Goal: Communication & Community: Answer question/provide support

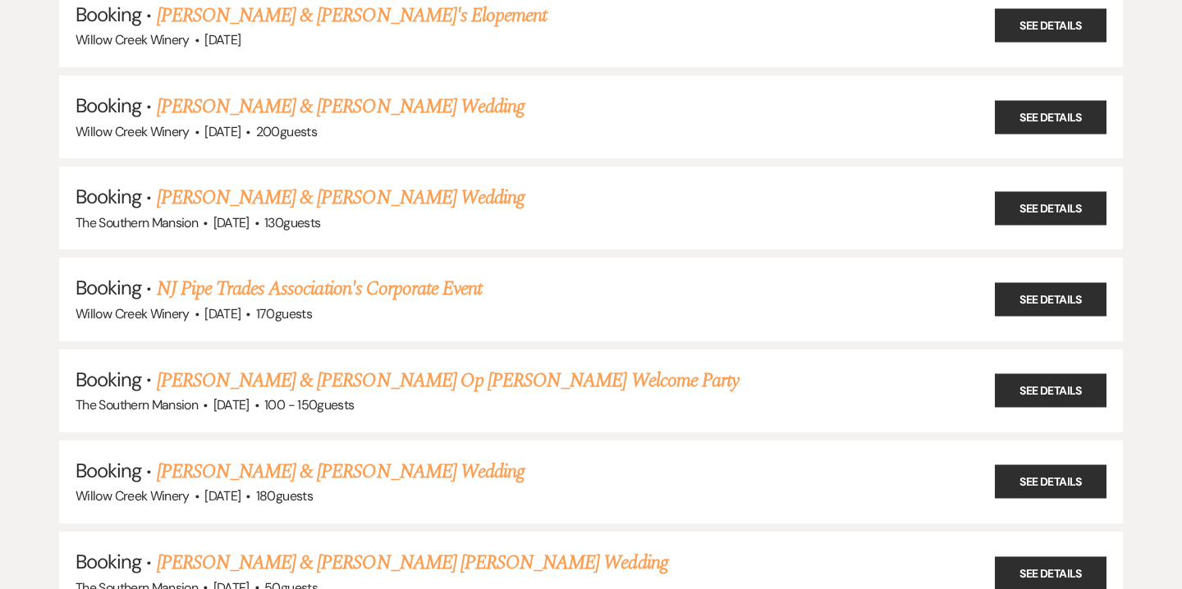
scroll to position [339, 0]
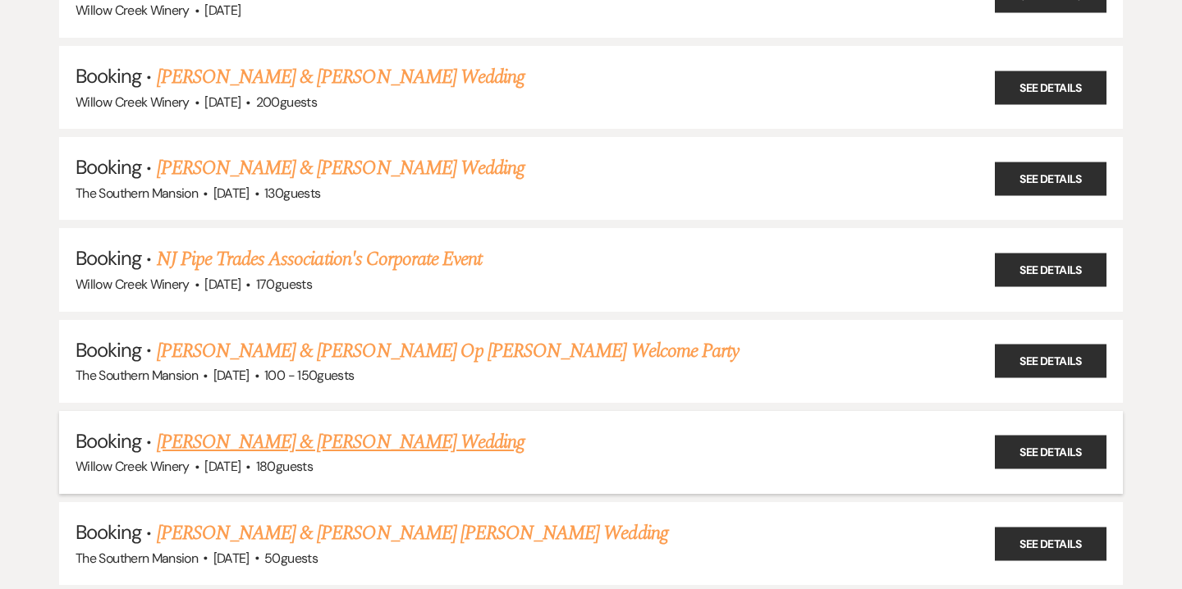
click at [186, 437] on link "[PERSON_NAME] & [PERSON_NAME] Wedding" at bounding box center [341, 443] width 368 height 30
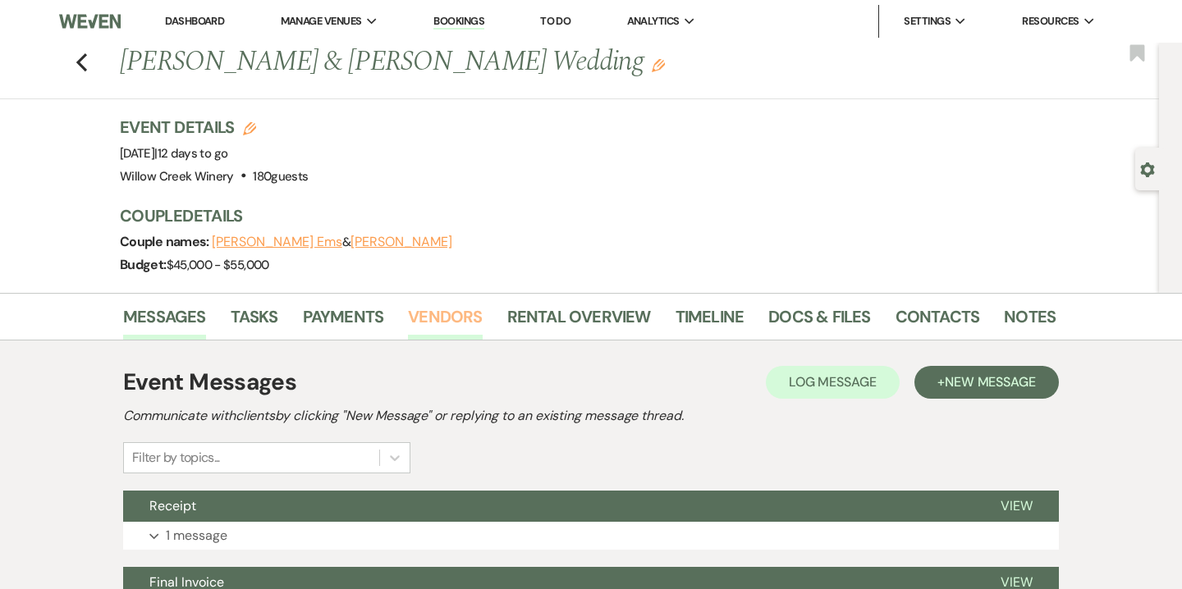
click at [441, 324] on link "Vendors" at bounding box center [445, 322] width 74 height 36
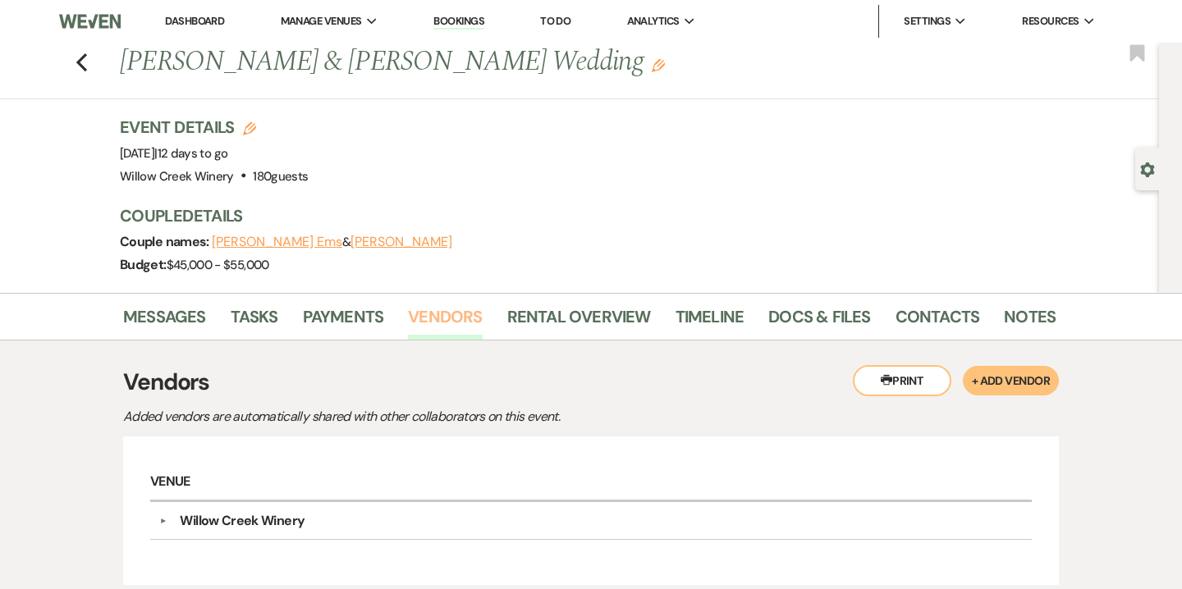
scroll to position [141, 0]
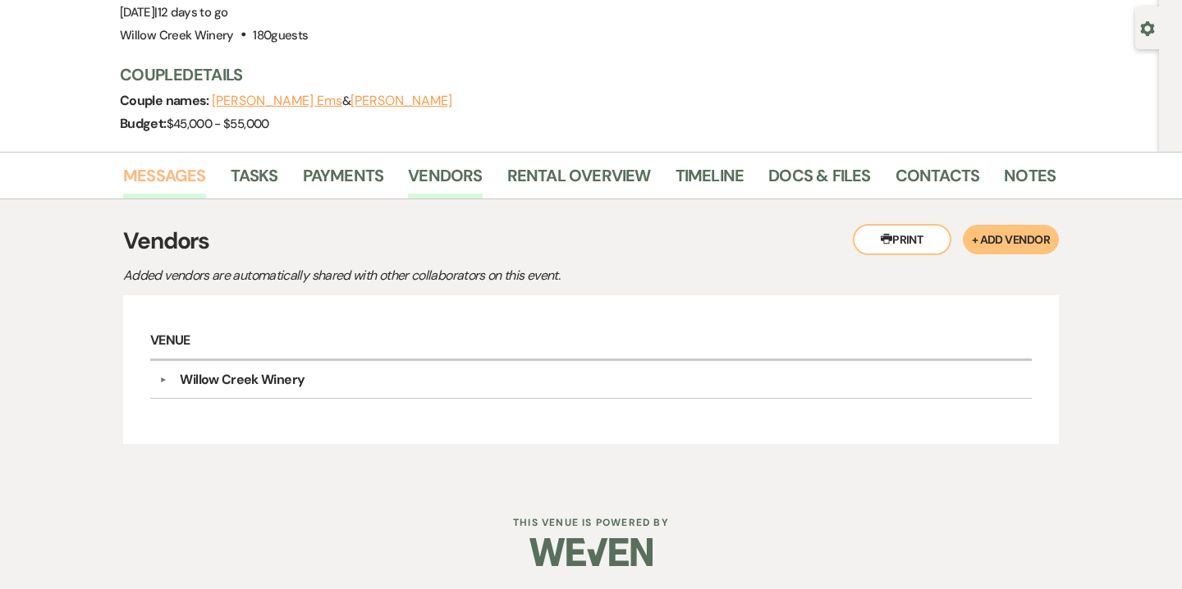
click at [171, 178] on link "Messages" at bounding box center [164, 180] width 83 height 36
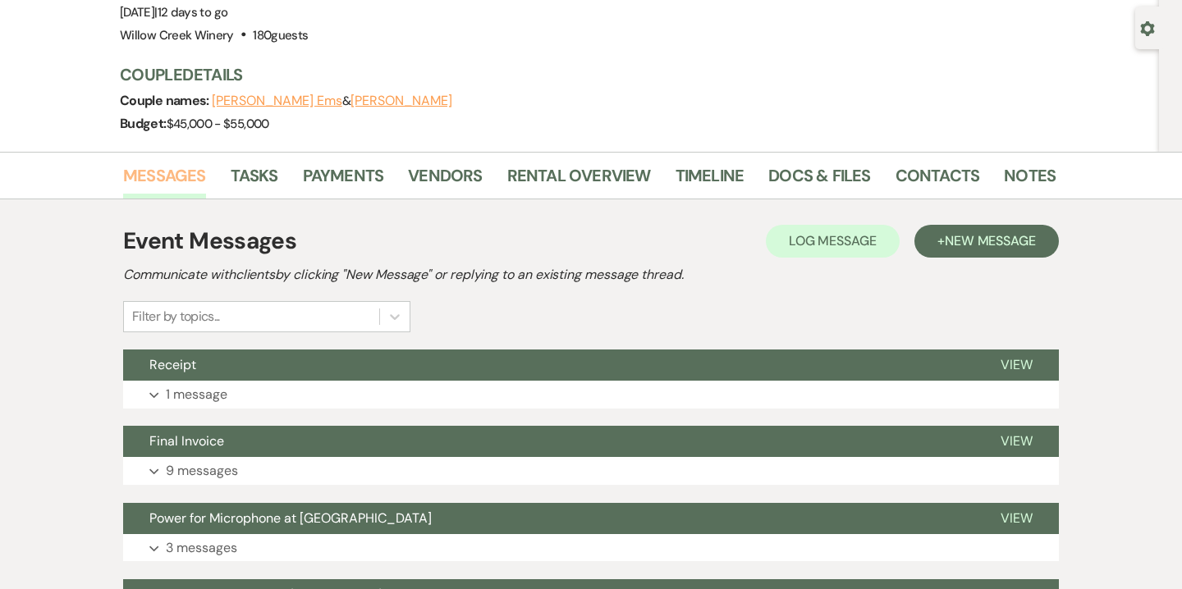
scroll to position [309, 0]
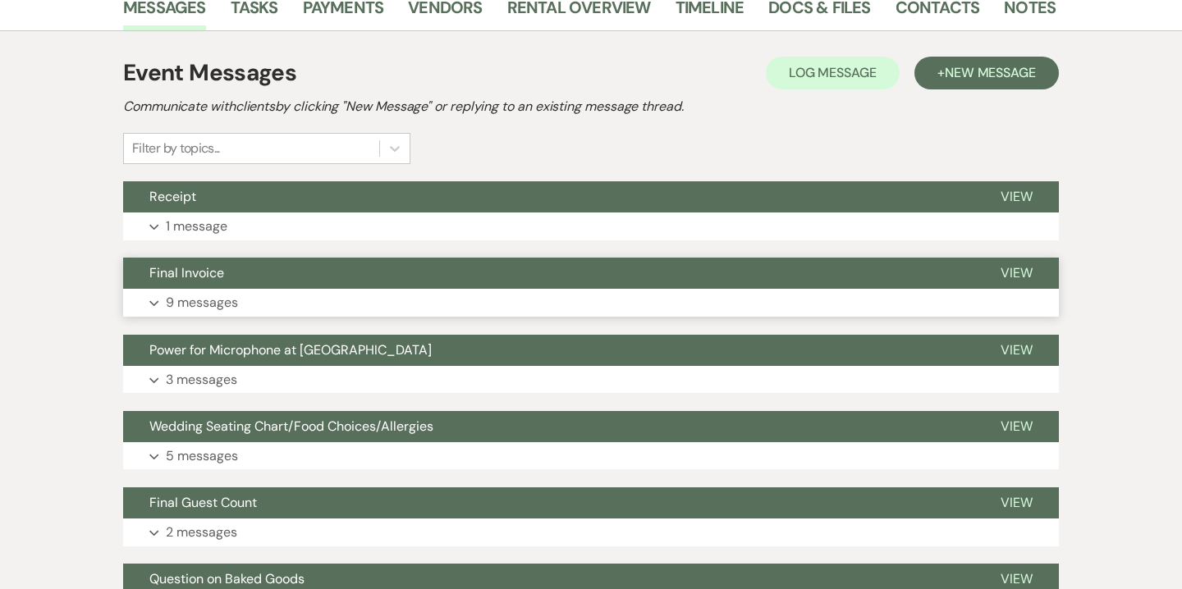
click at [222, 315] on button "Expand 9 messages" at bounding box center [590, 303] width 935 height 28
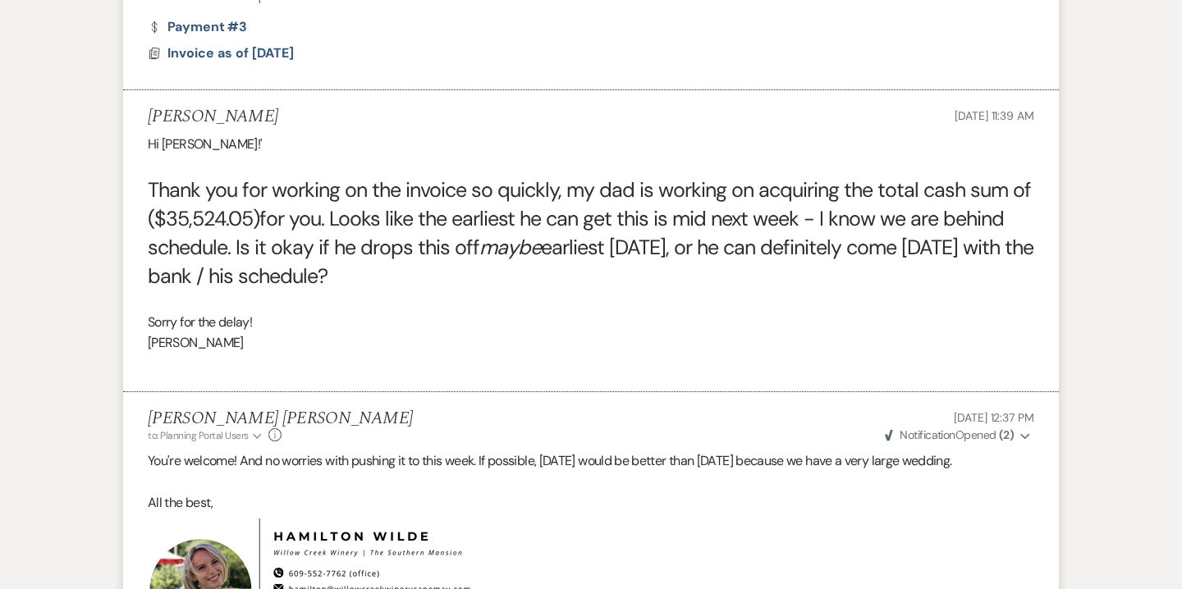
scroll to position [362, 0]
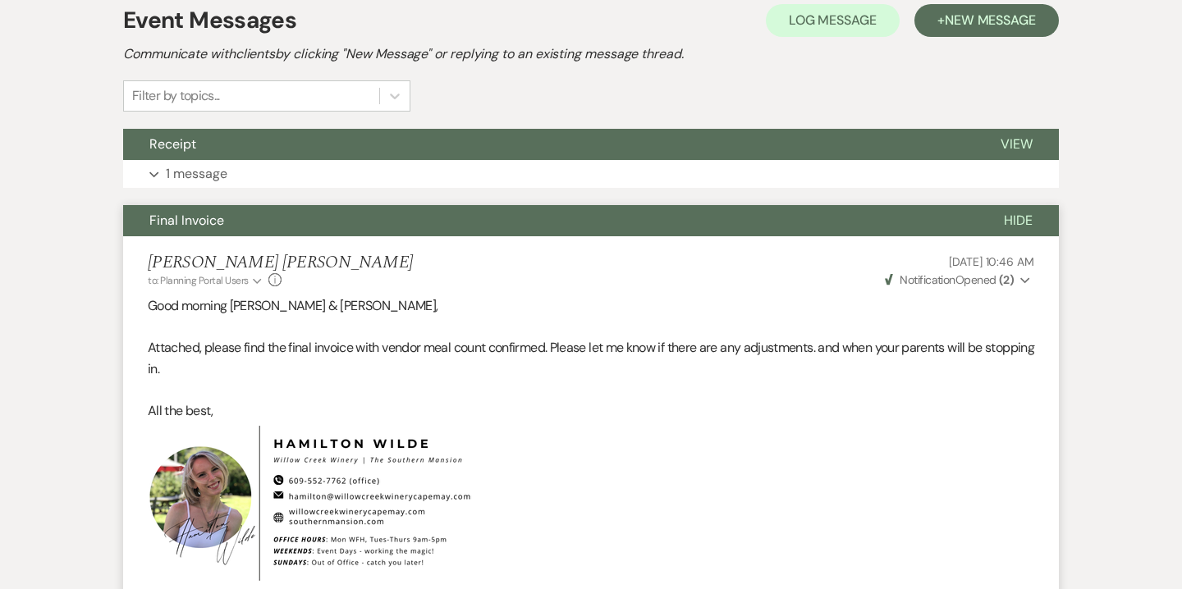
click at [209, 211] on button "Final Invoice" at bounding box center [550, 220] width 854 height 31
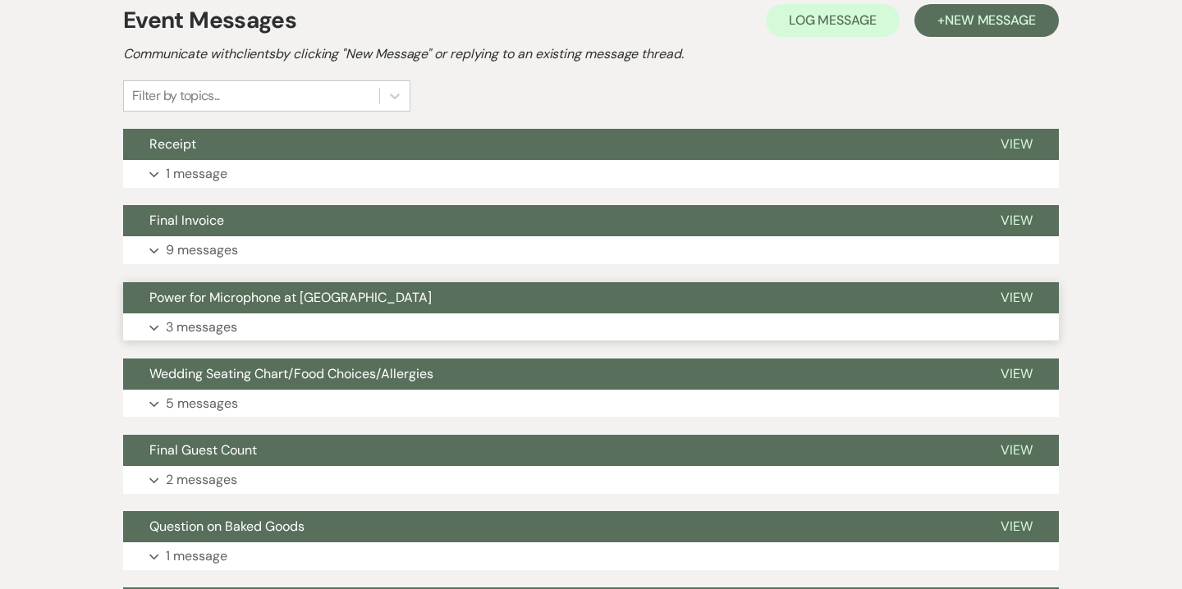
click at [217, 300] on span "Power for Microphone at [GEOGRAPHIC_DATA]" at bounding box center [290, 297] width 282 height 17
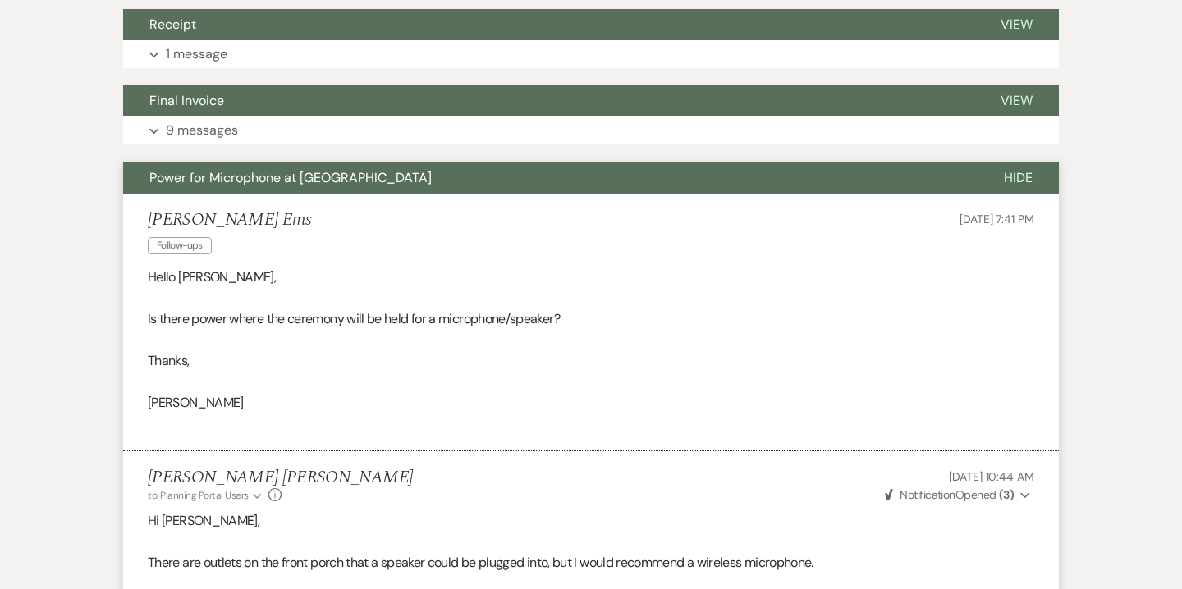
scroll to position [450, 0]
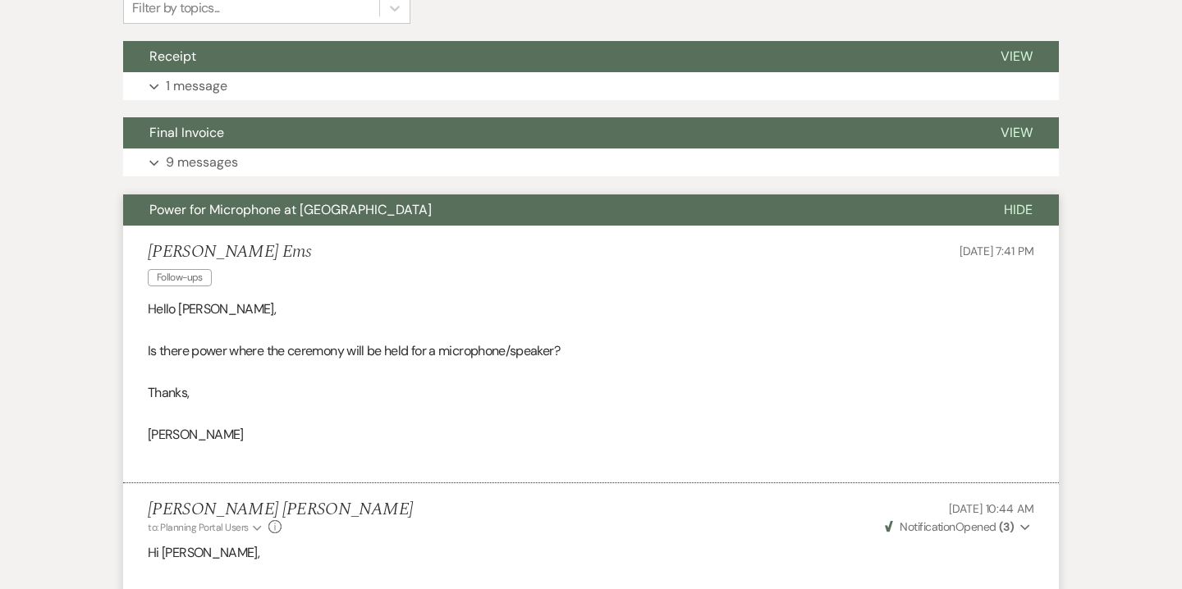
click at [217, 218] on button "Power for Microphone at [GEOGRAPHIC_DATA]" at bounding box center [550, 209] width 854 height 31
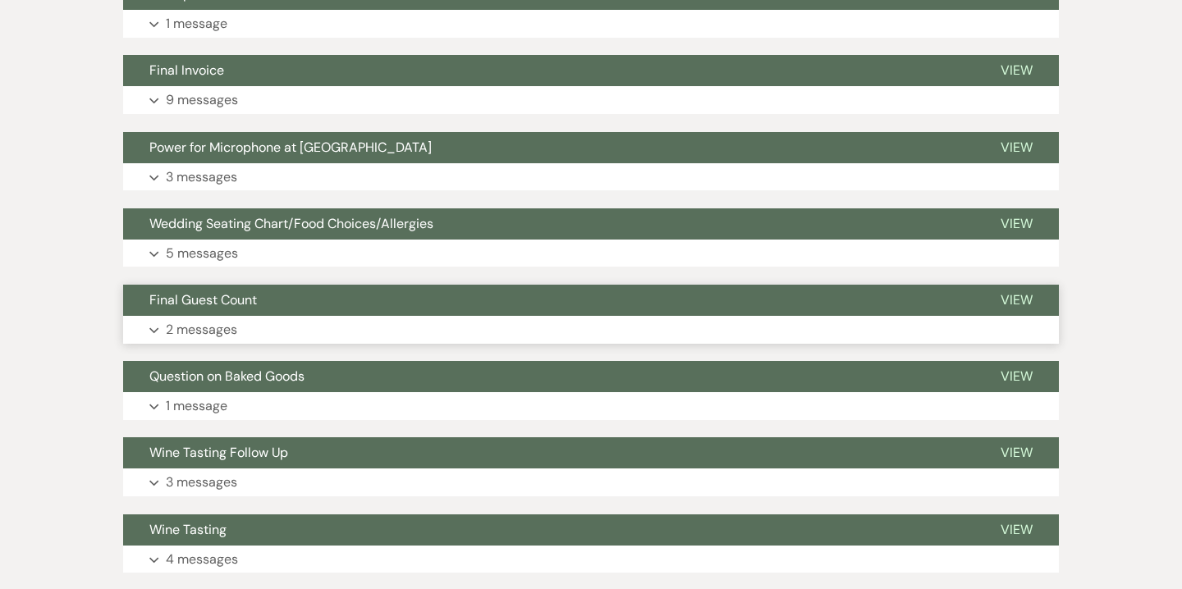
scroll to position [591, 0]
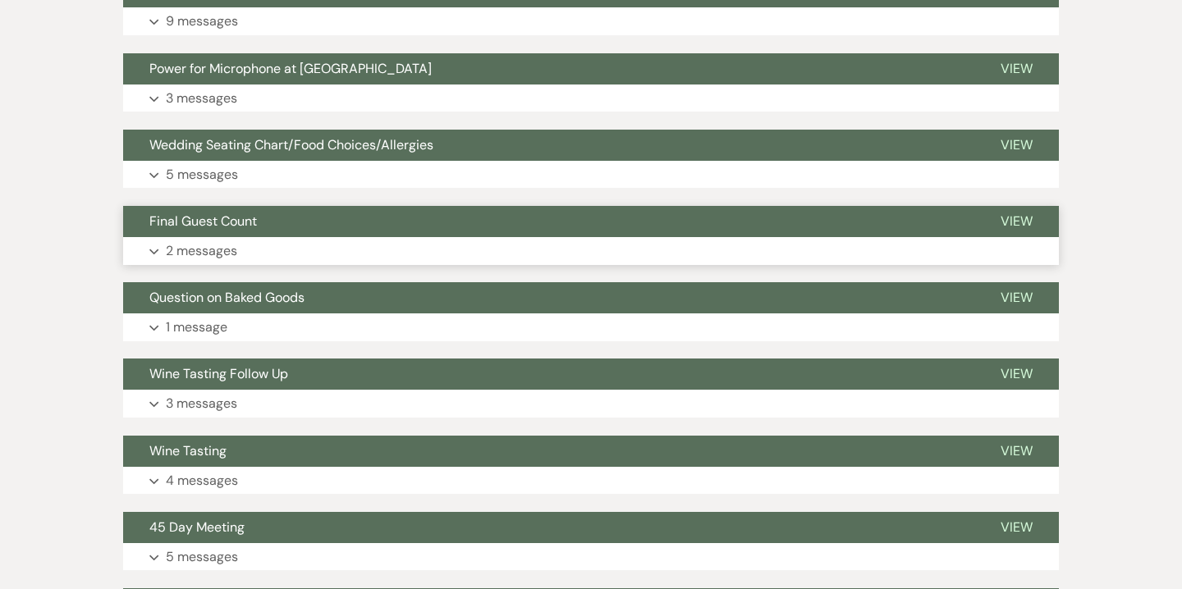
click at [220, 243] on p "2 messages" at bounding box center [201, 250] width 71 height 21
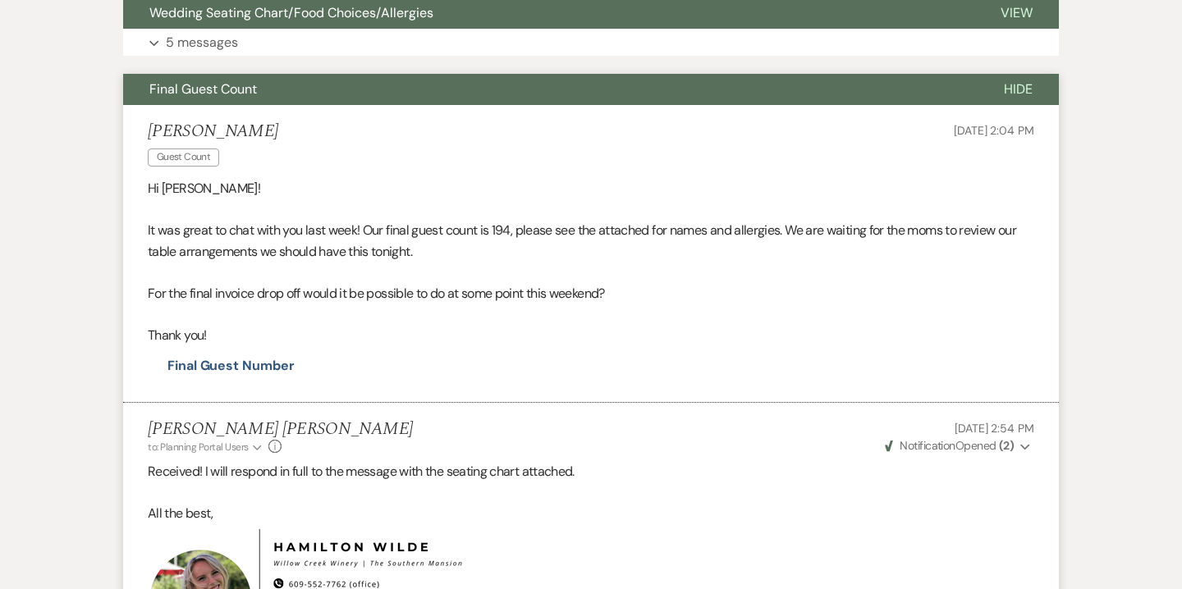
scroll to position [724, 0]
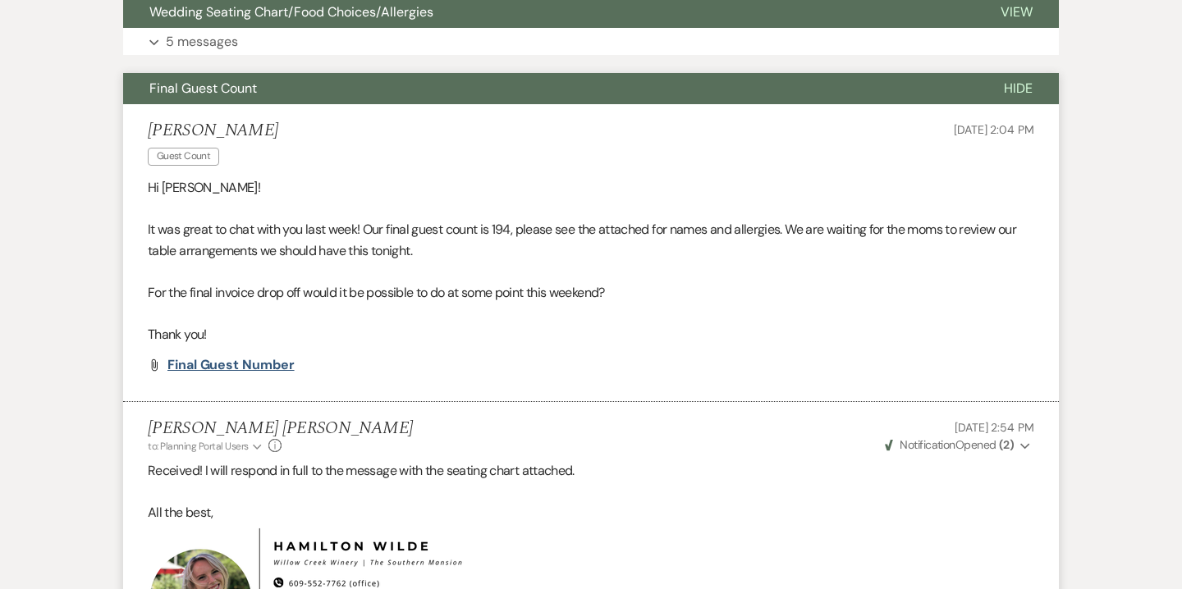
click at [227, 364] on span "Final Guest Number" at bounding box center [230, 364] width 127 height 17
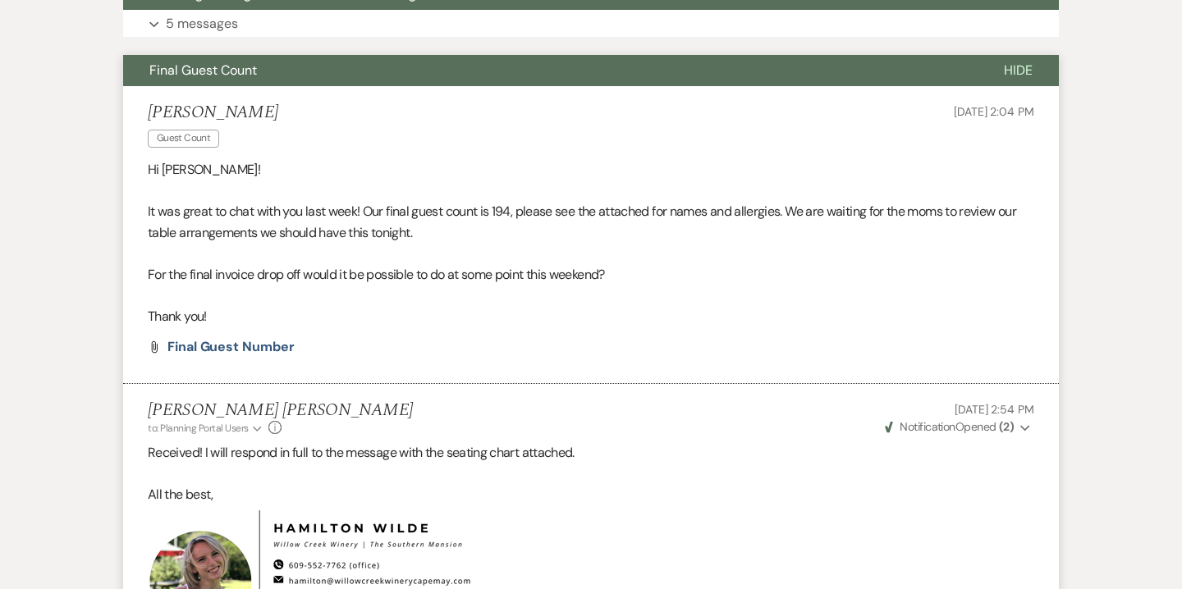
scroll to position [714, 0]
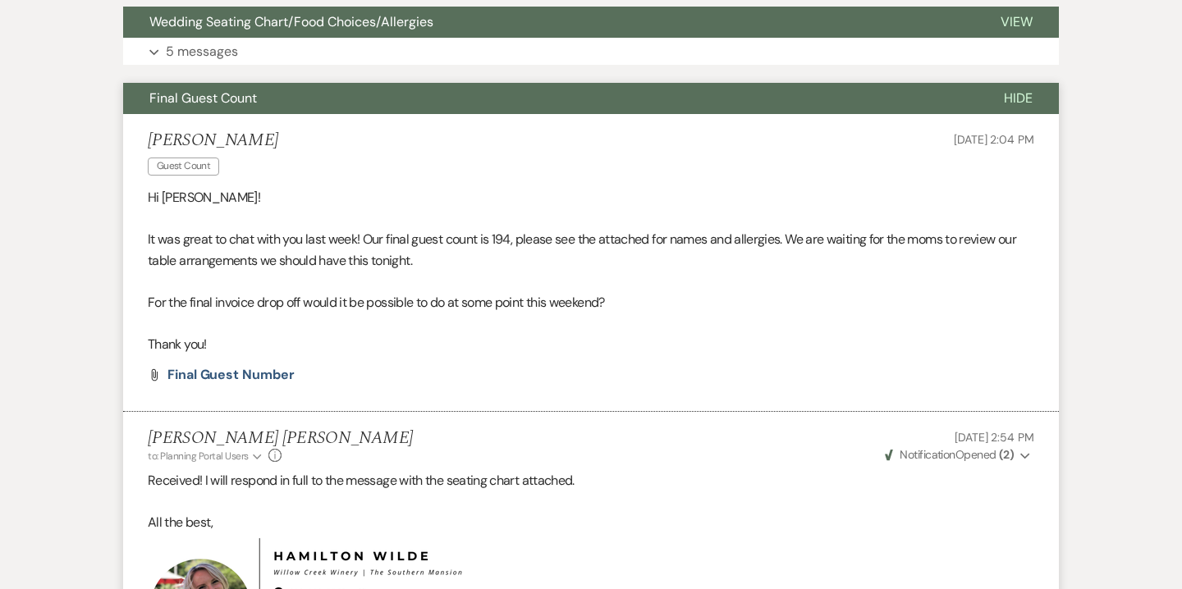
click at [231, 93] on span "Final Guest Count" at bounding box center [202, 97] width 107 height 17
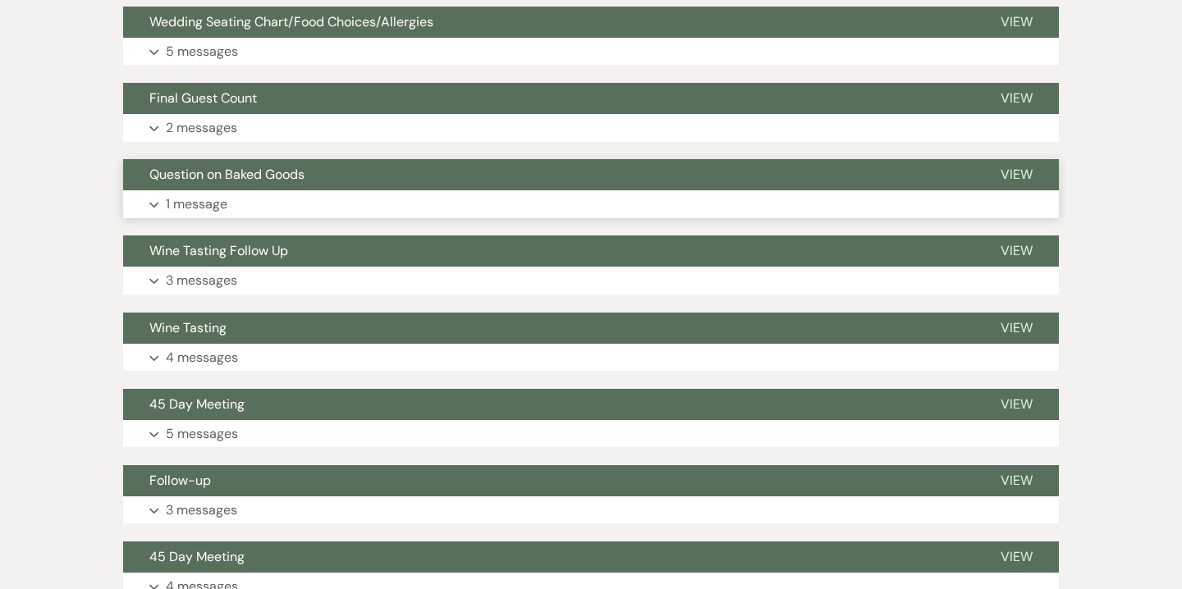
click at [208, 197] on p "1 message" at bounding box center [197, 204] width 62 height 21
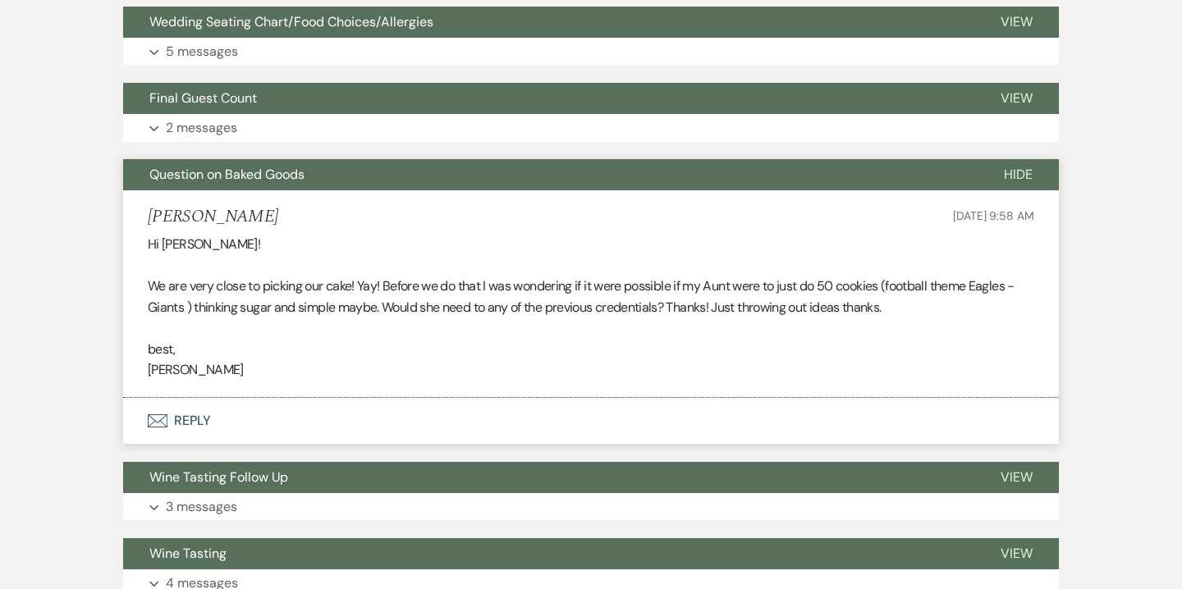
click at [208, 184] on button "Question on Baked Goods" at bounding box center [550, 174] width 854 height 31
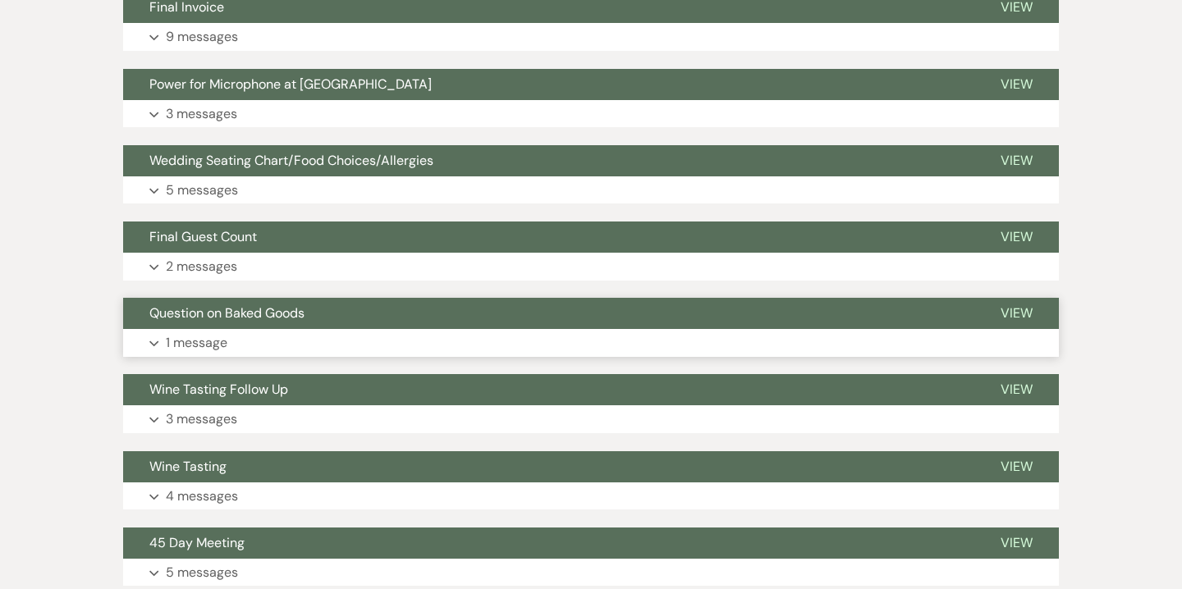
scroll to position [576, 0]
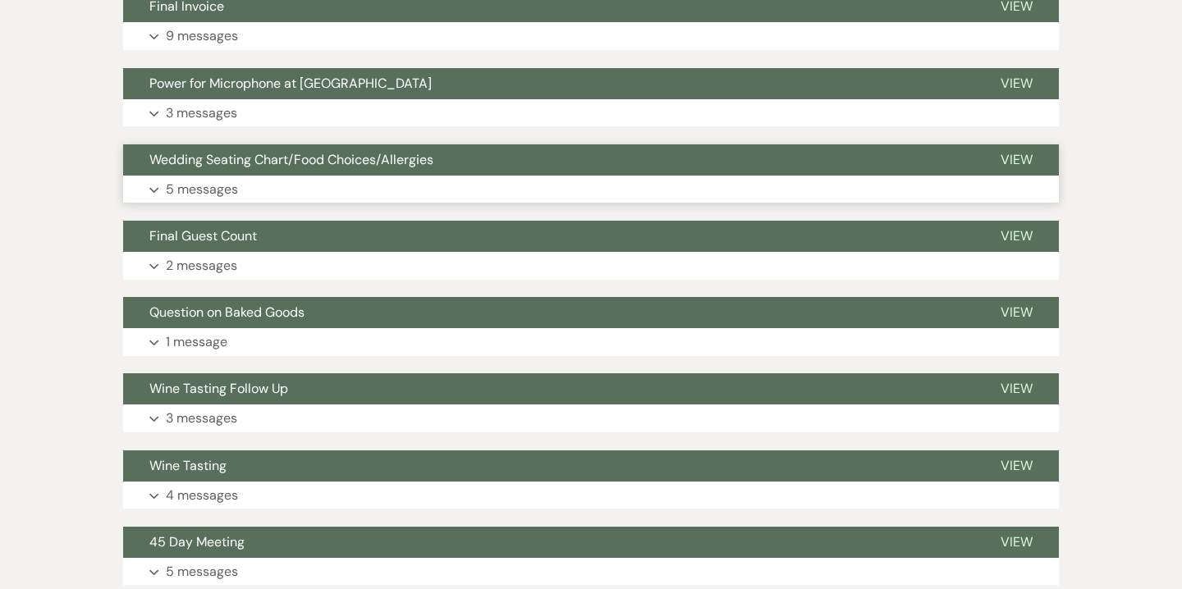
click at [230, 181] on p "5 messages" at bounding box center [202, 189] width 72 height 21
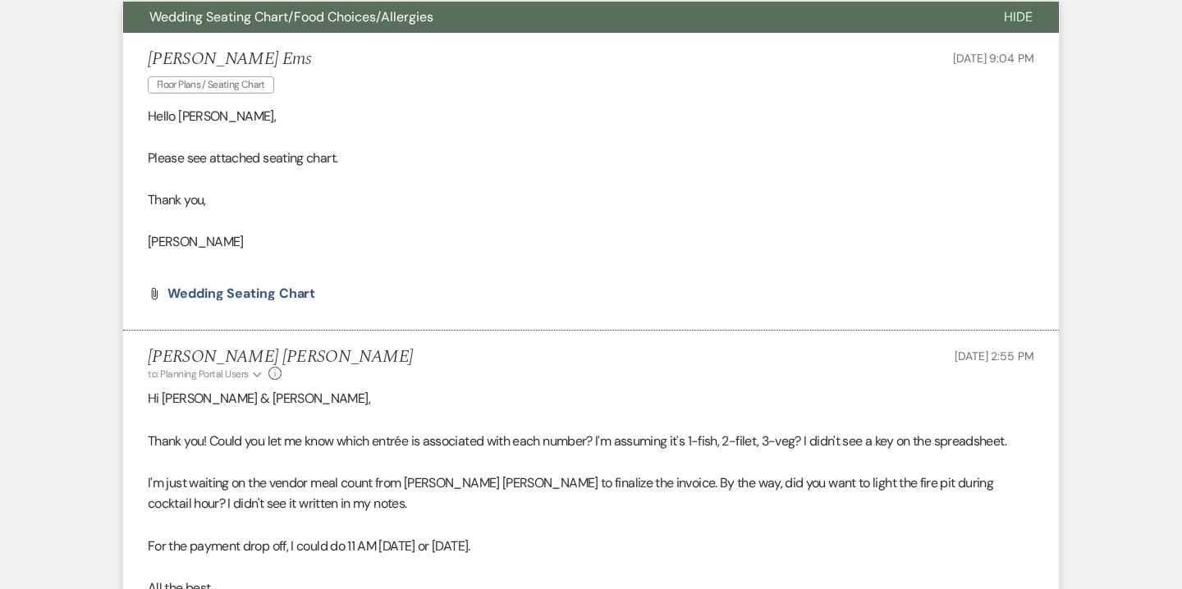
scroll to position [721, 0]
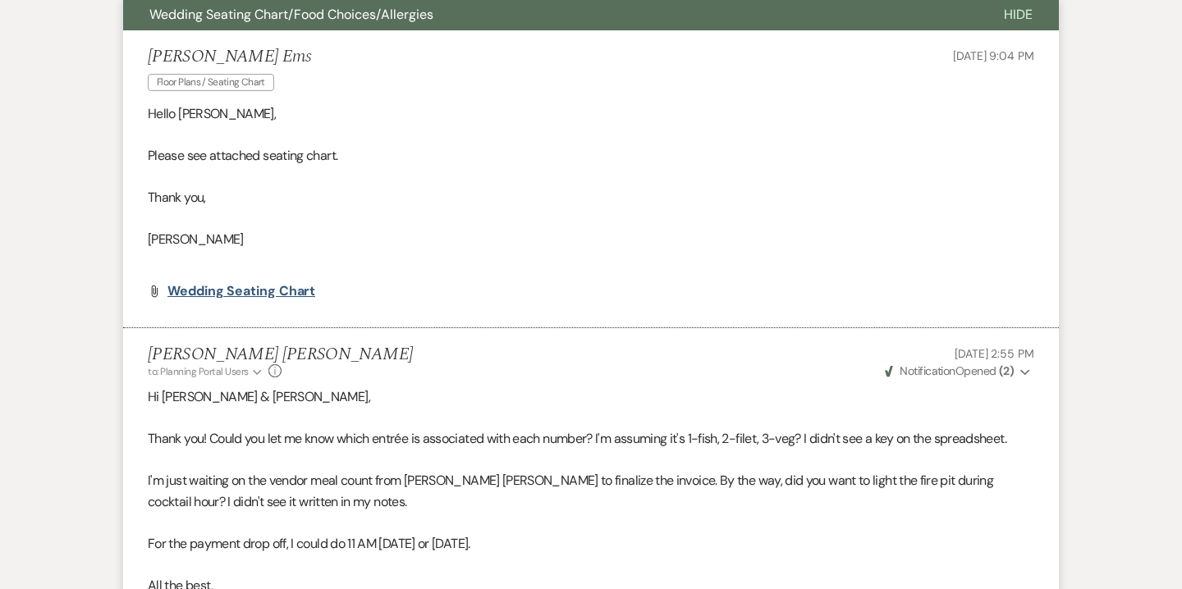
click at [223, 295] on span "Wedding Seating Chart" at bounding box center [241, 290] width 148 height 17
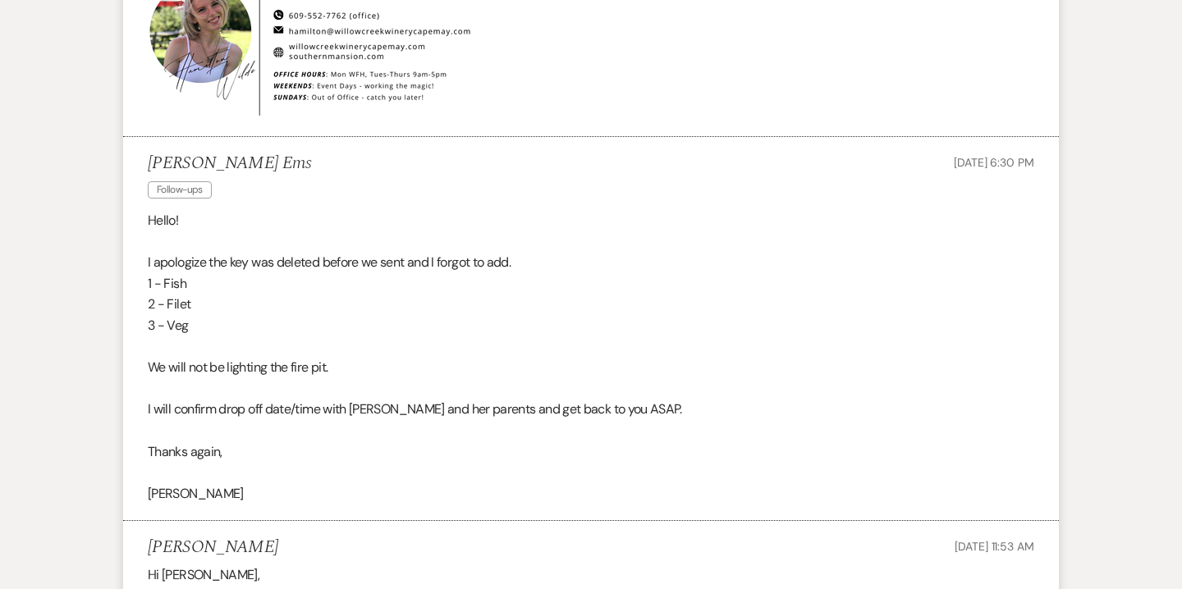
scroll to position [1365, 0]
